Goal: Task Accomplishment & Management: Use online tool/utility

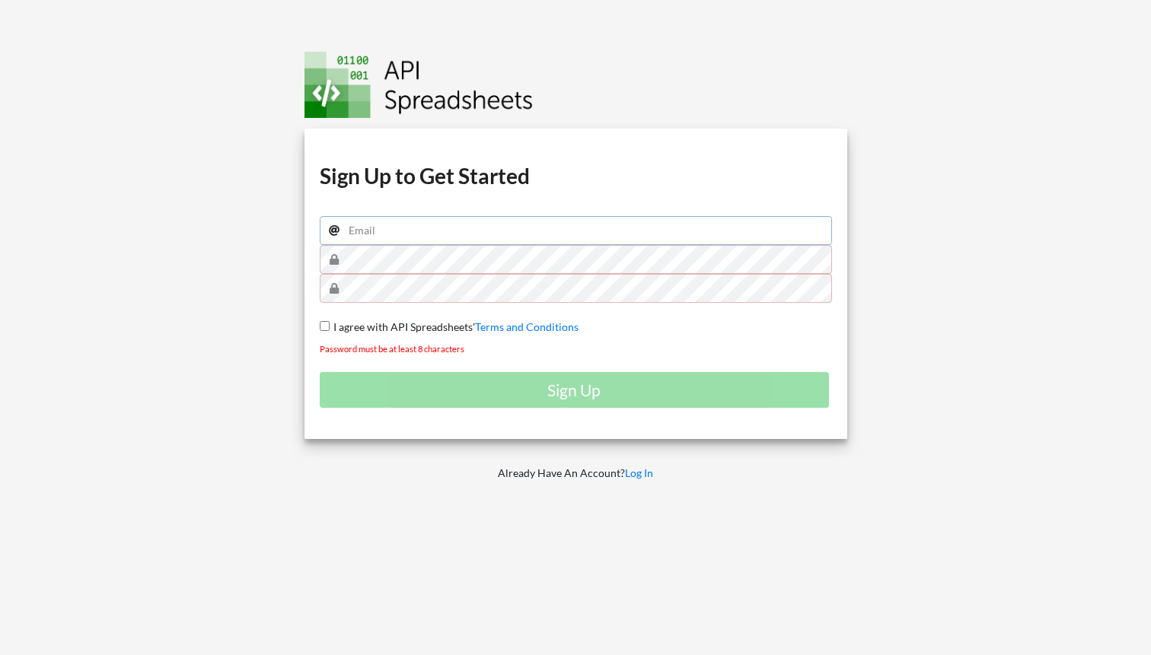
click at [387, 230] on input "email" at bounding box center [576, 230] width 512 height 29
type input "nolanfoster540@gmail.com"
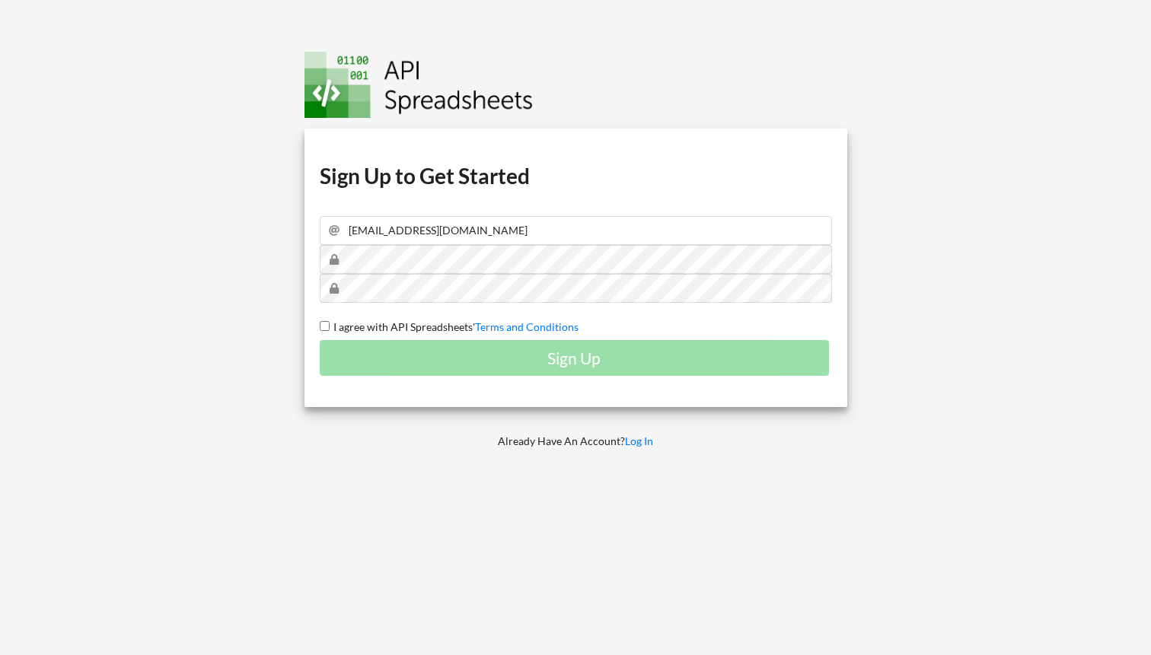
click at [372, 328] on span "I agree with API Spreadsheets'" at bounding box center [402, 327] width 145 height 13
click at [330, 328] on input "I agree with API Spreadsheets' Terms and Conditions" at bounding box center [325, 326] width 10 height 10
checkbox input "true"
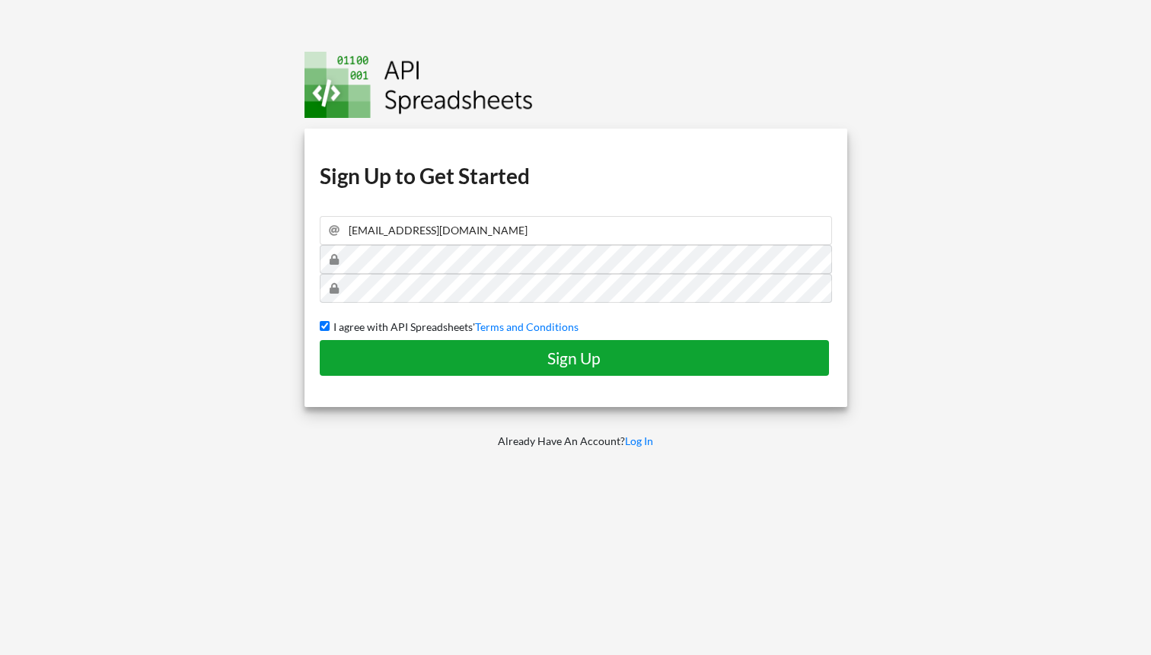
click at [389, 345] on button "Sign Up" at bounding box center [575, 358] width 510 height 36
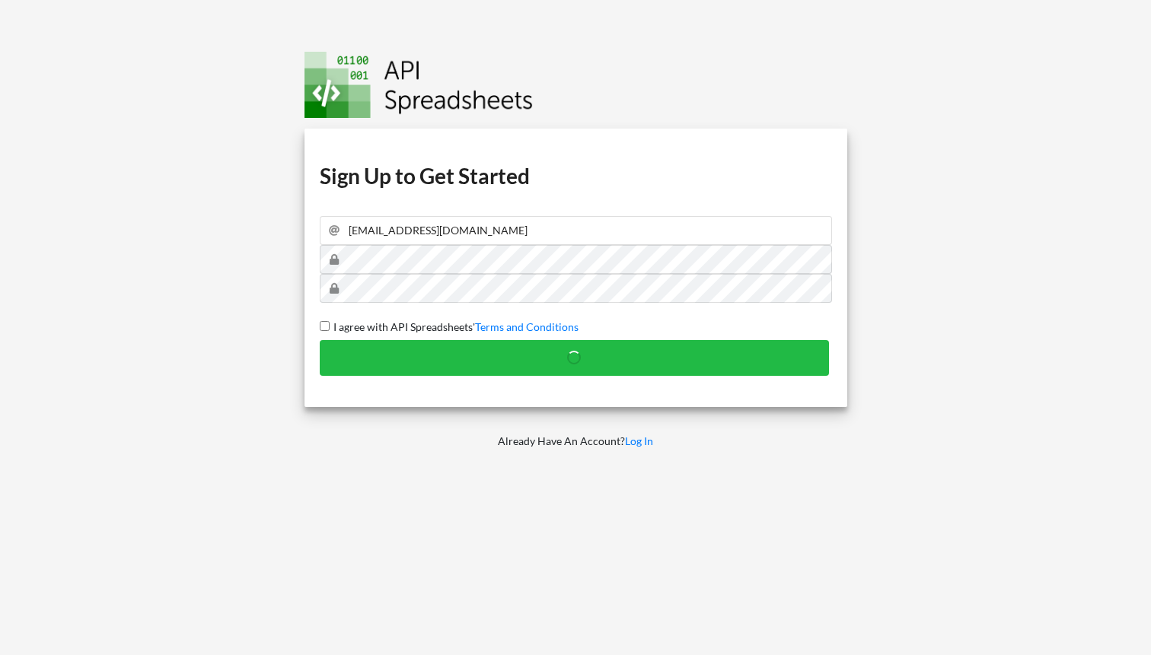
checkbox input "false"
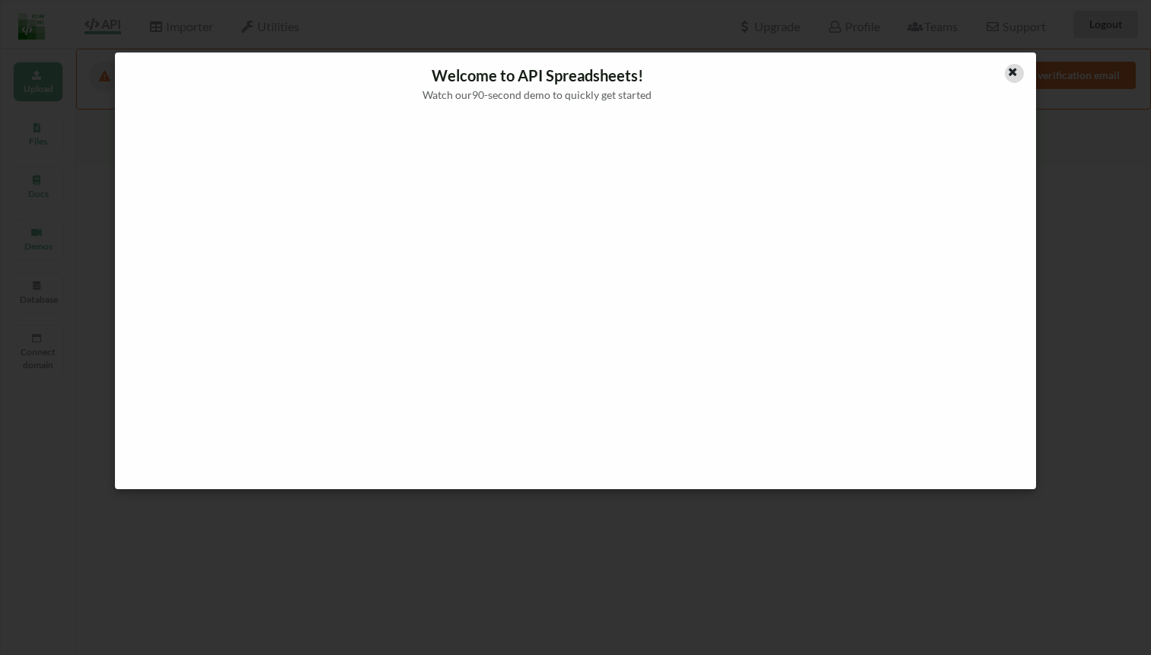
click at [1009, 71] on icon at bounding box center [1012, 70] width 13 height 11
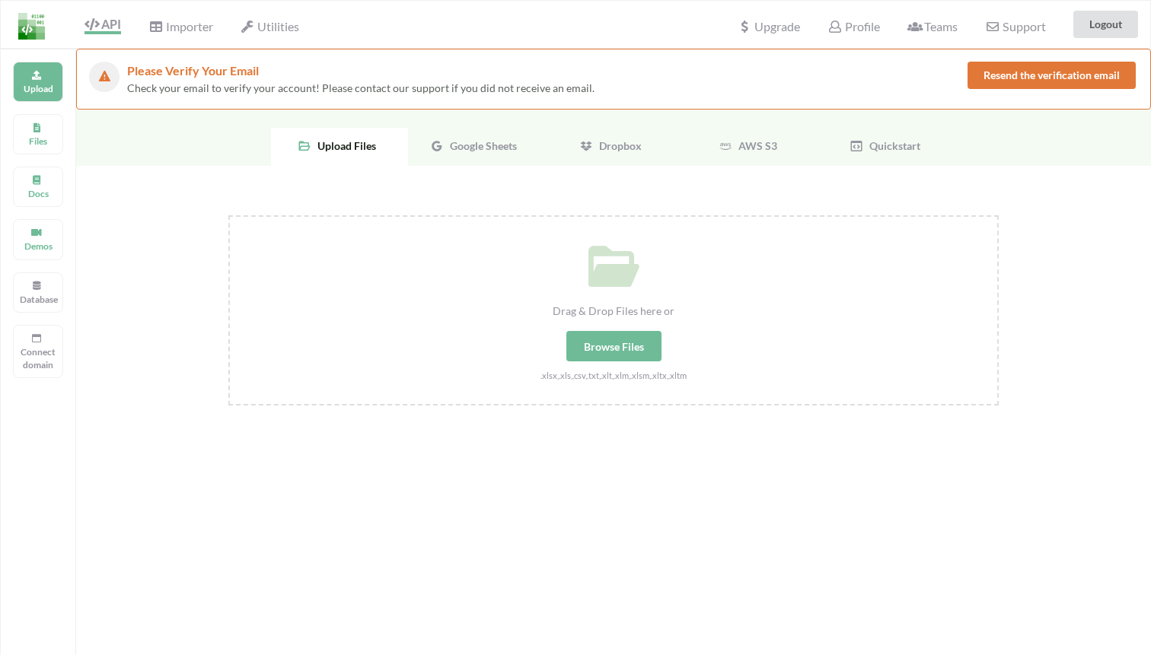
click at [1044, 52] on div "Please Verify Your Email Check your email to verify your account! Please contac…" at bounding box center [613, 79] width 1075 height 61
click at [1047, 72] on button "Resend the verification email" at bounding box center [1052, 75] width 168 height 27
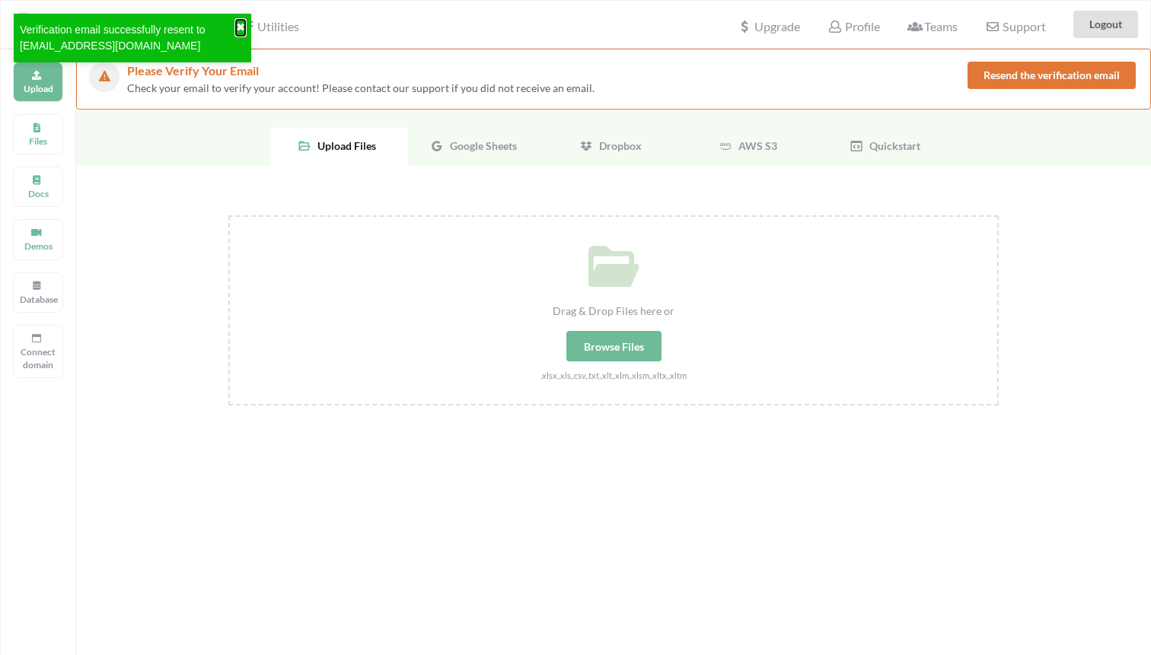
click at [239, 28] on button "✖" at bounding box center [240, 28] width 9 height 16
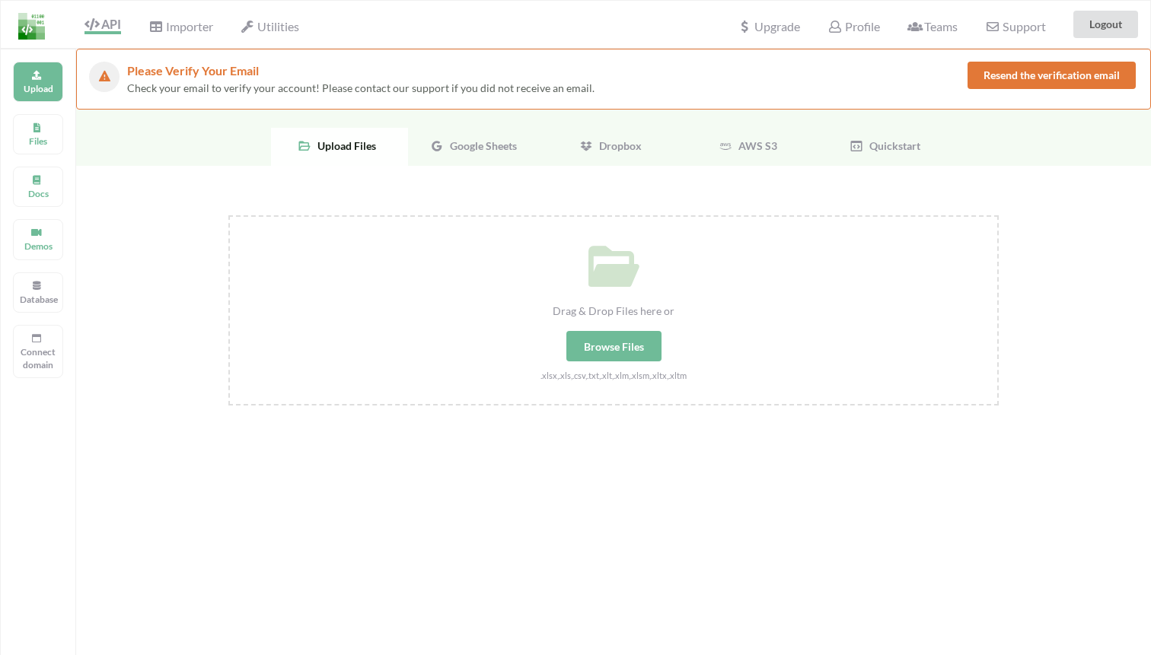
click at [506, 151] on span "Google Sheets" at bounding box center [480, 145] width 73 height 13
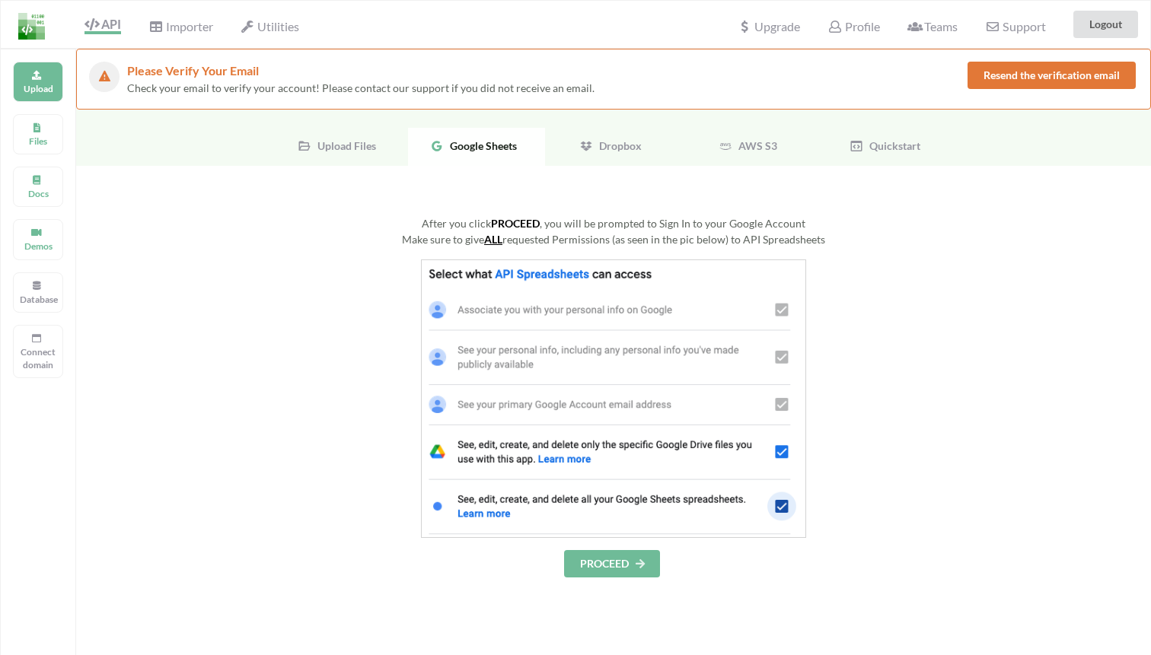
click at [758, 135] on div "AWS S3" at bounding box center [750, 147] width 137 height 38
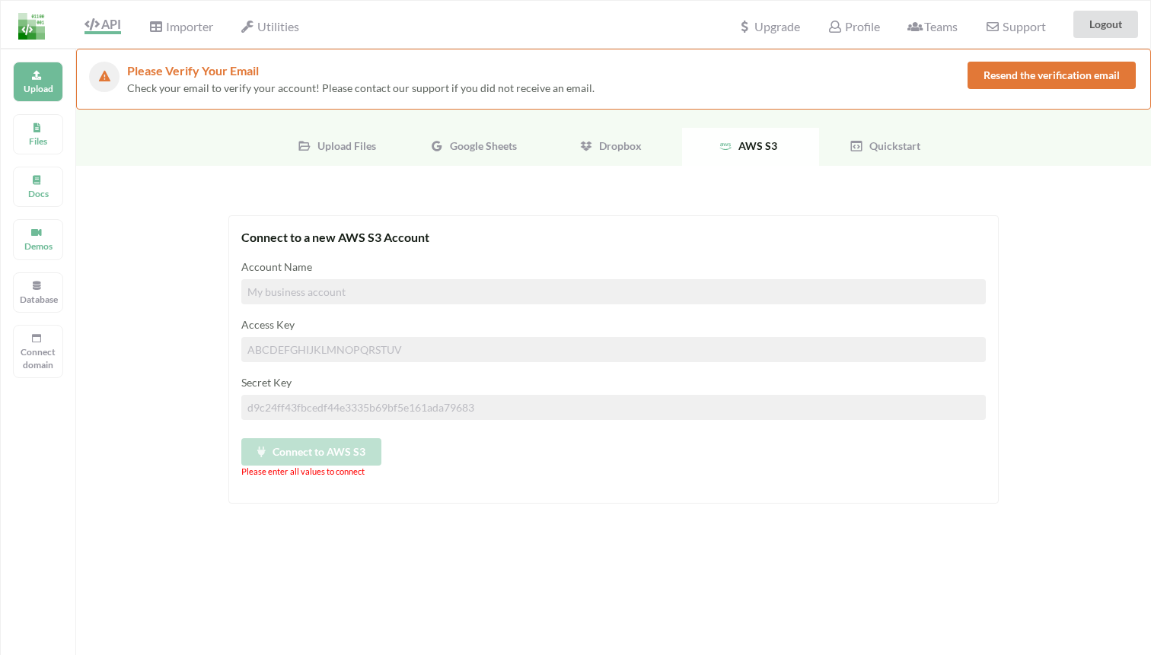
click at [899, 145] on span "Quickstart" at bounding box center [891, 145] width 57 height 13
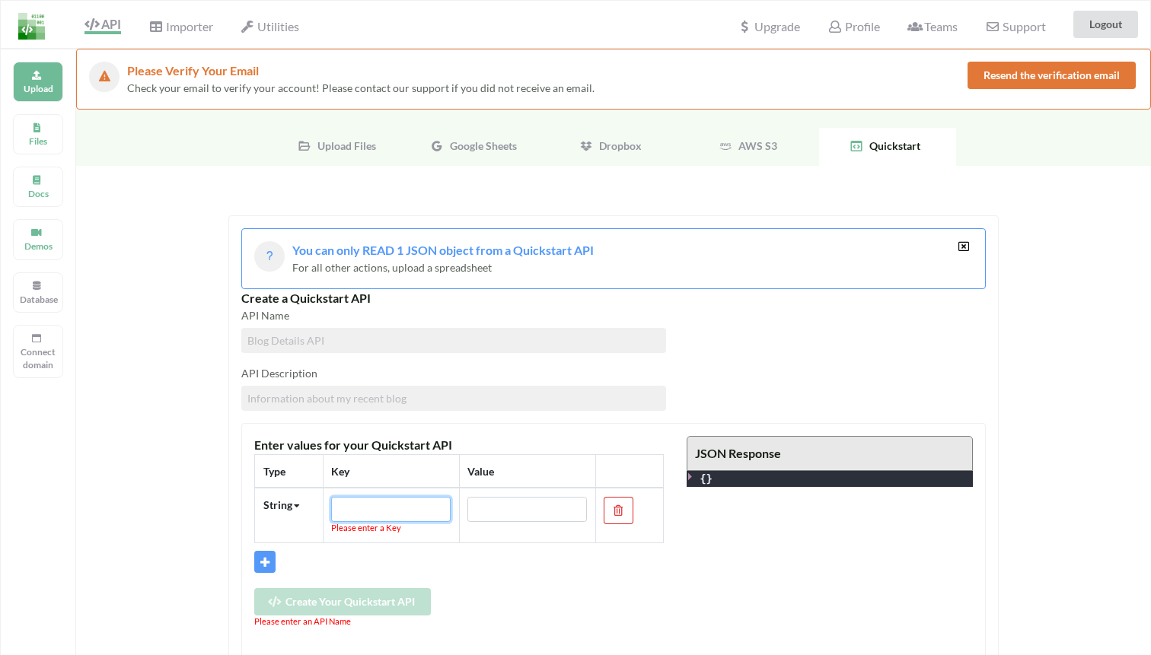
click at [400, 509] on input "text" at bounding box center [391, 510] width 120 height 26
click at [528, 509] on input "text" at bounding box center [527, 510] width 120 height 26
click at [744, 149] on span "AWS S3" at bounding box center [754, 145] width 45 height 13
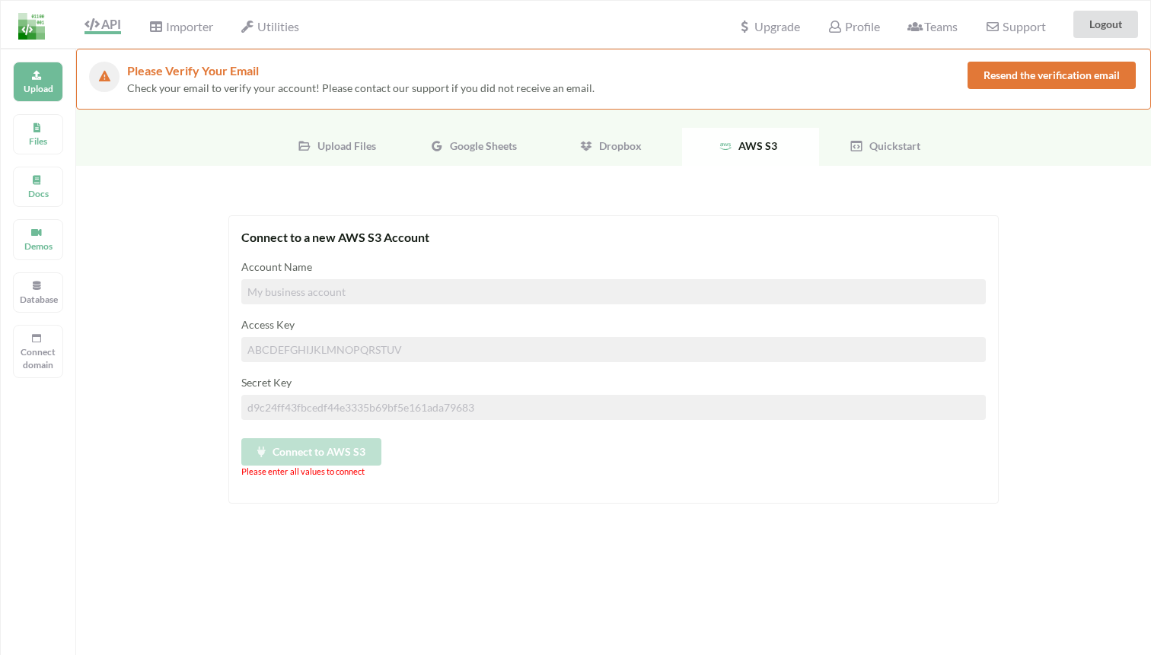
click at [569, 158] on div "Dropbox" at bounding box center [613, 147] width 137 height 38
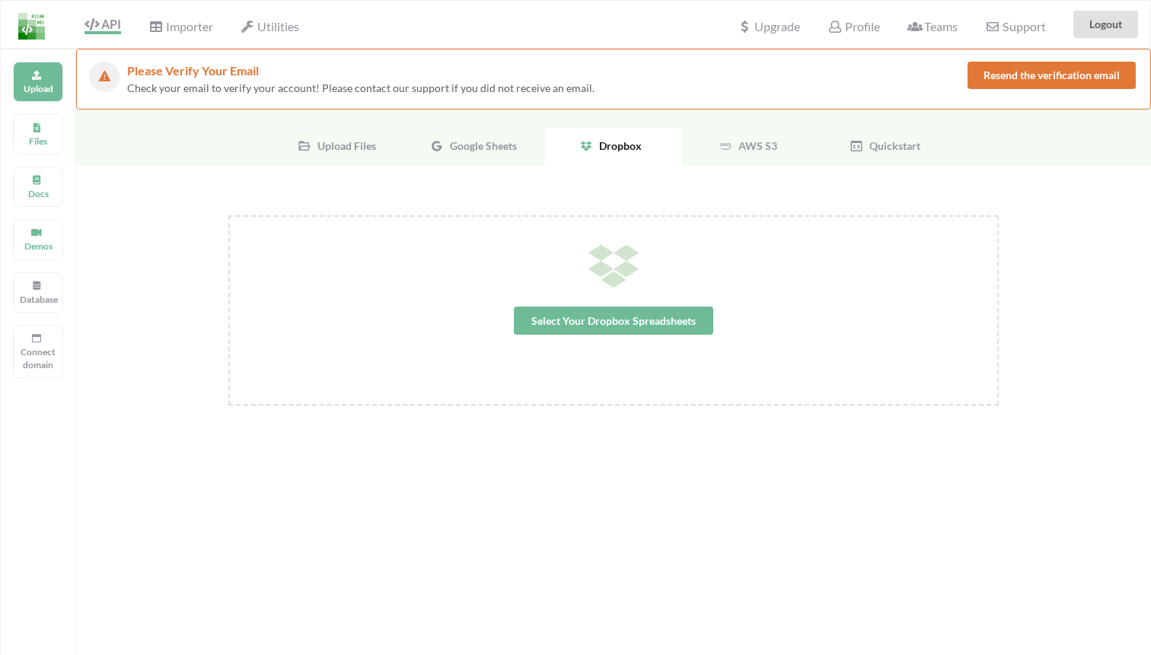
click at [569, 158] on div "Dropbox" at bounding box center [613, 147] width 137 height 38
click at [460, 149] on span "Google Sheets" at bounding box center [480, 145] width 73 height 13
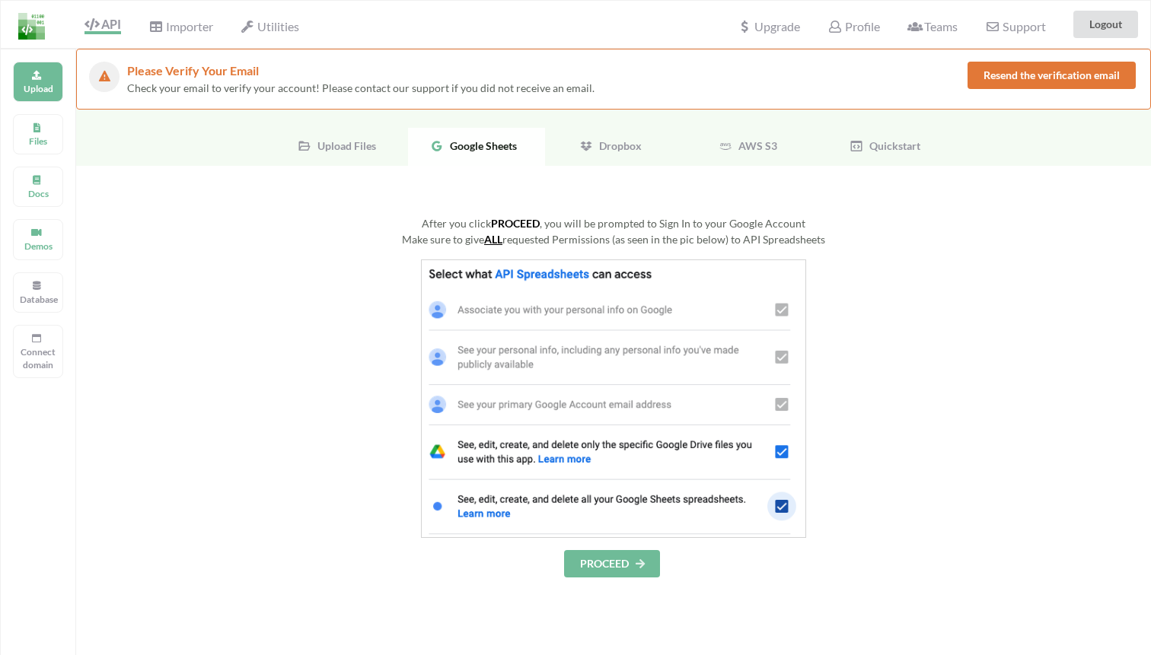
click at [398, 156] on div "Upload Files" at bounding box center [339, 147] width 137 height 38
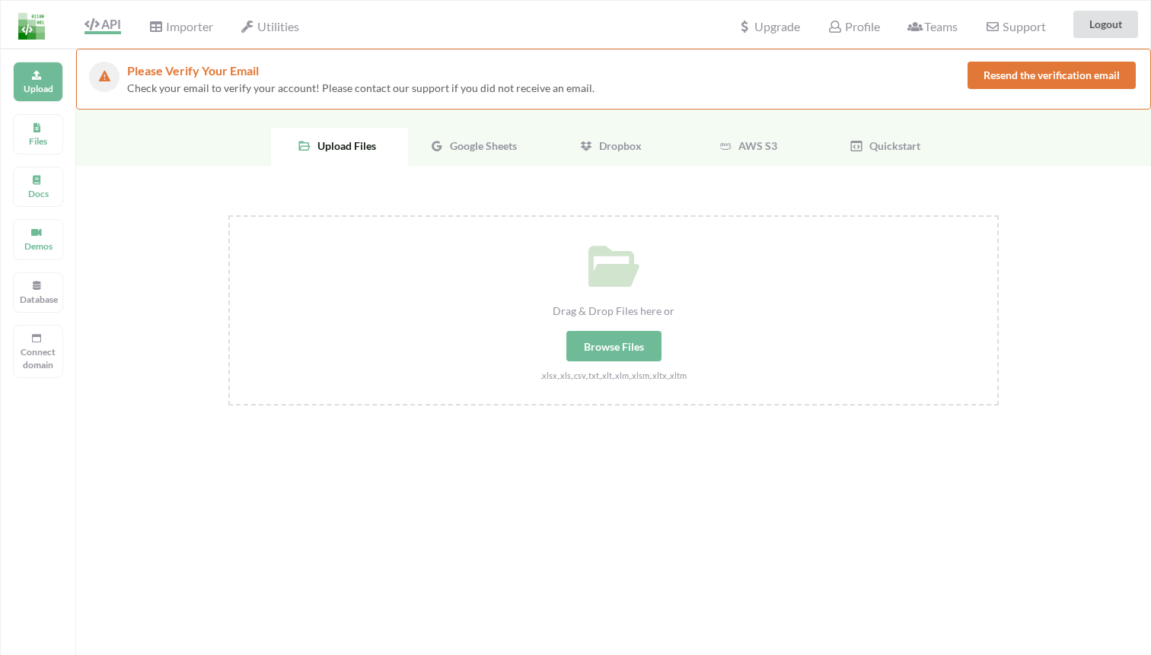
click at [473, 152] on div "Google Sheets" at bounding box center [476, 147] width 137 height 38
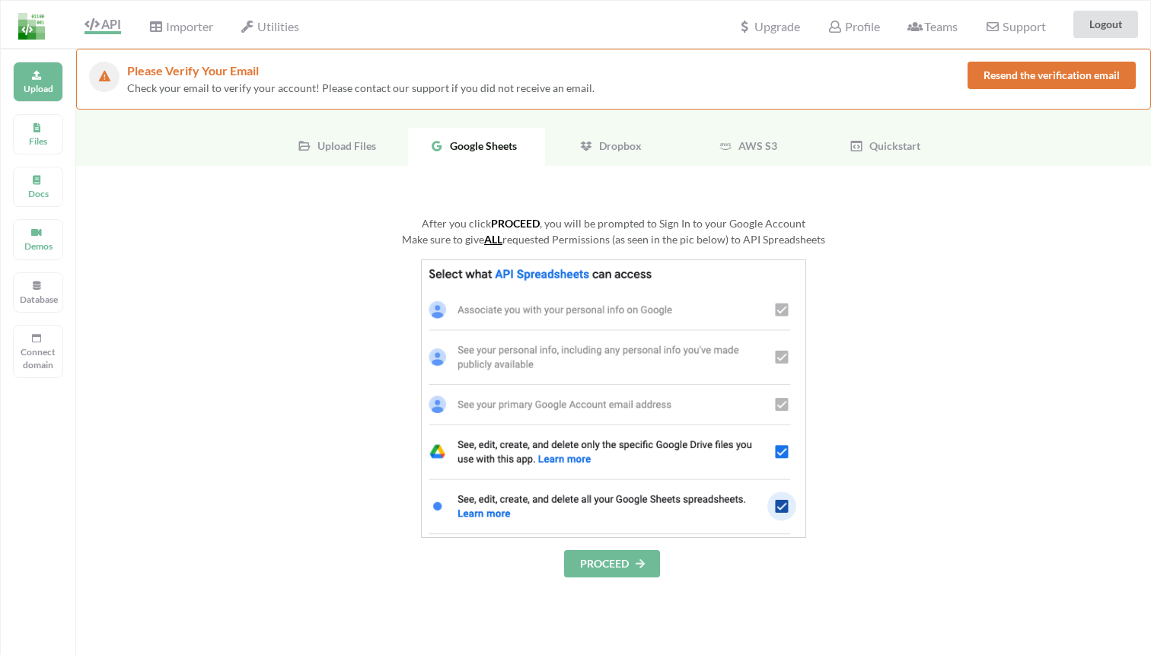
click at [607, 566] on button "PROCEED" at bounding box center [612, 563] width 96 height 27
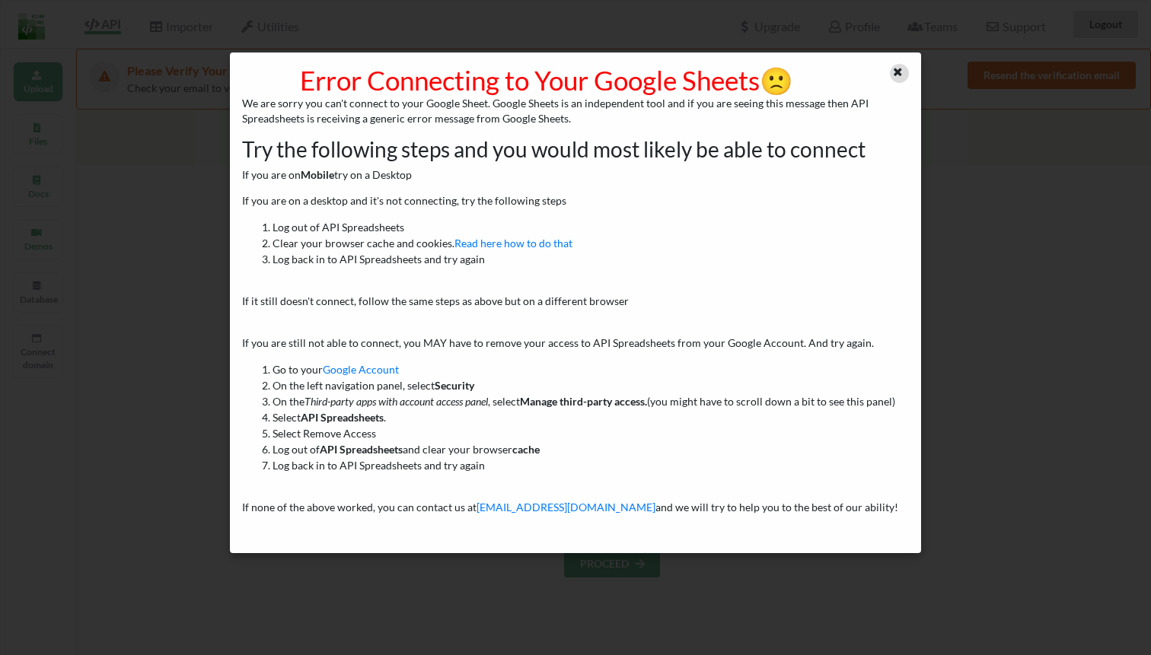
click at [897, 65] on icon at bounding box center [897, 70] width 13 height 11
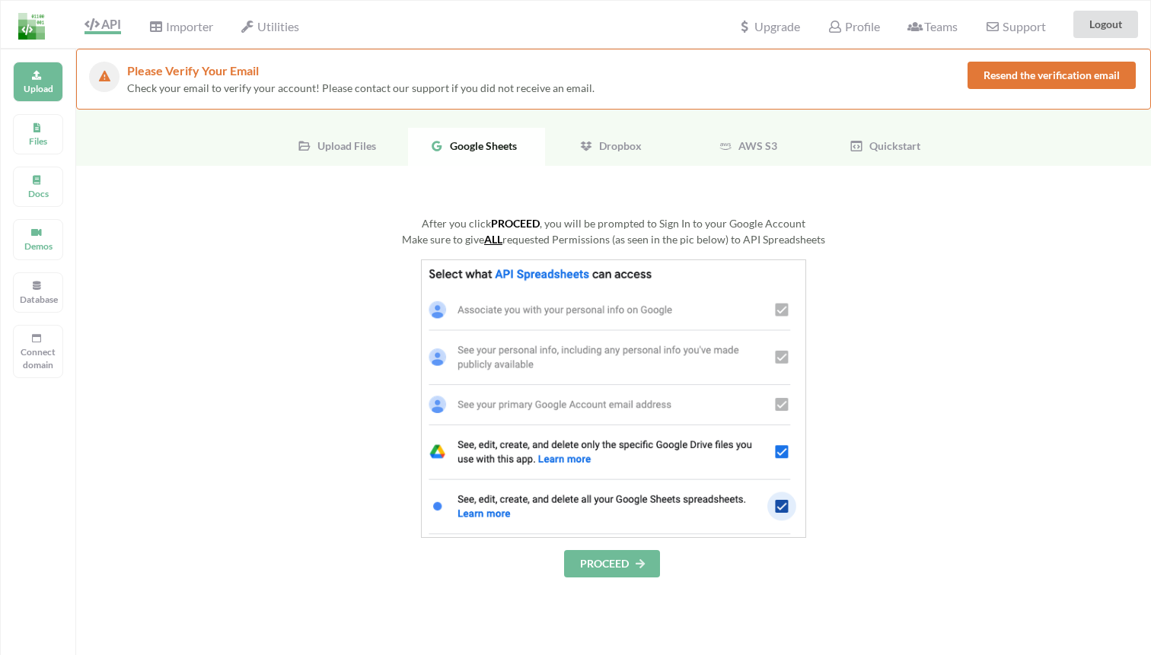
click at [601, 567] on button "PROCEED" at bounding box center [612, 563] width 96 height 27
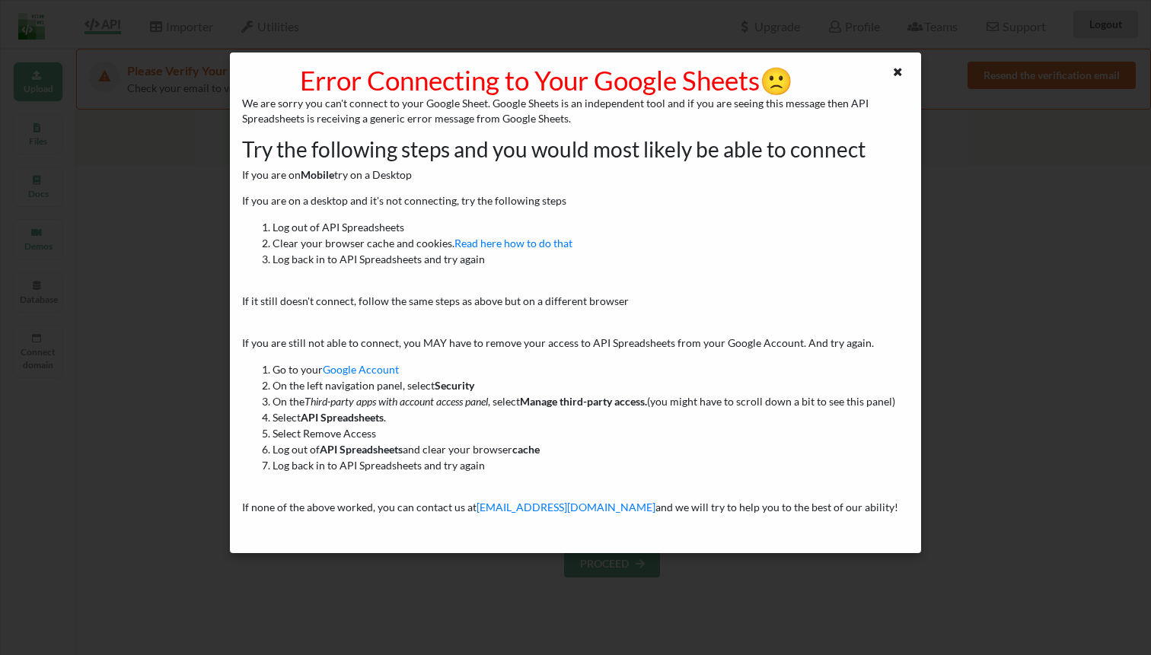
click at [675, 316] on div "We are sorry you can't connect to your Google Sheet. Google Sheets is an indepe…" at bounding box center [575, 319] width 666 height 447
click at [898, 72] on icon at bounding box center [897, 70] width 13 height 11
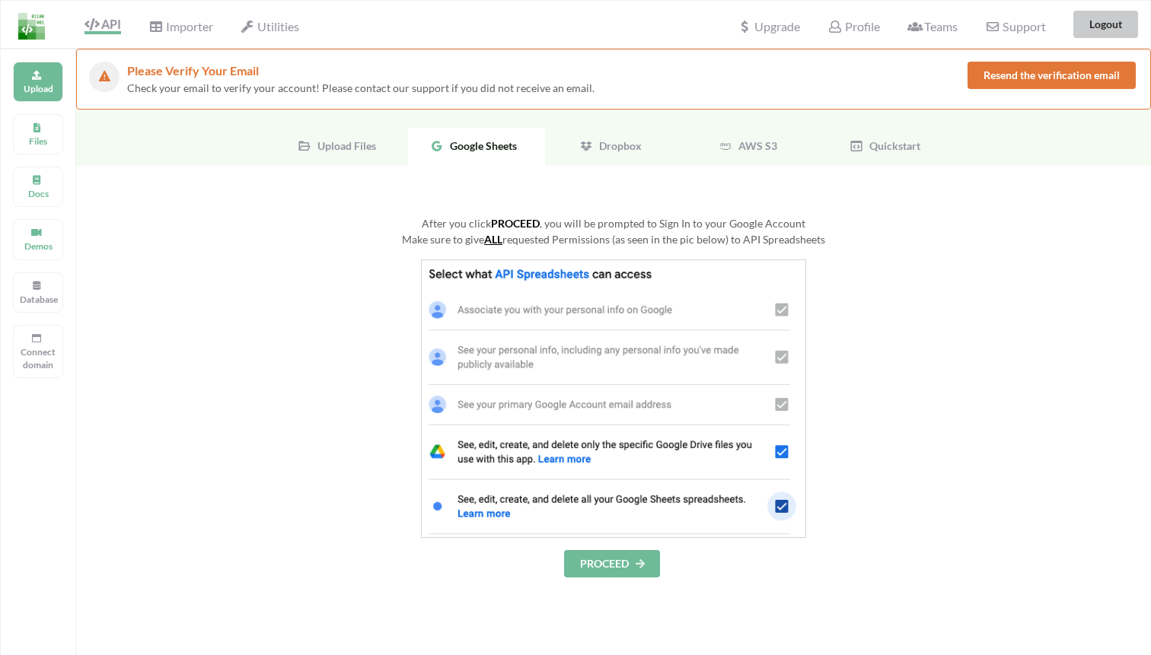
click at [1096, 34] on button "Logout" at bounding box center [1105, 24] width 65 height 27
